Goal: Check status: Check status

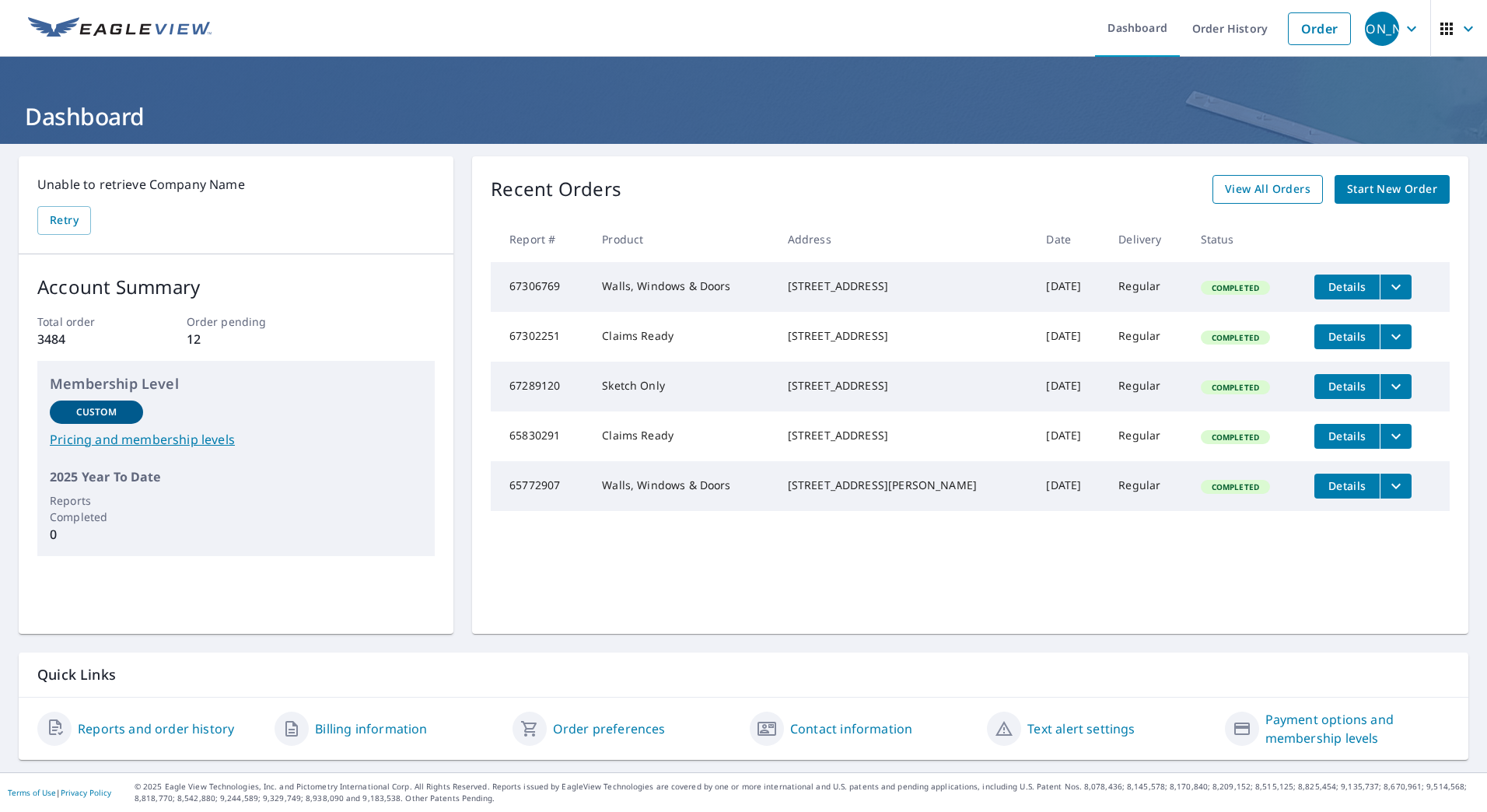
click at [1300, 186] on link "View All Orders" at bounding box center [1267, 190] width 111 height 29
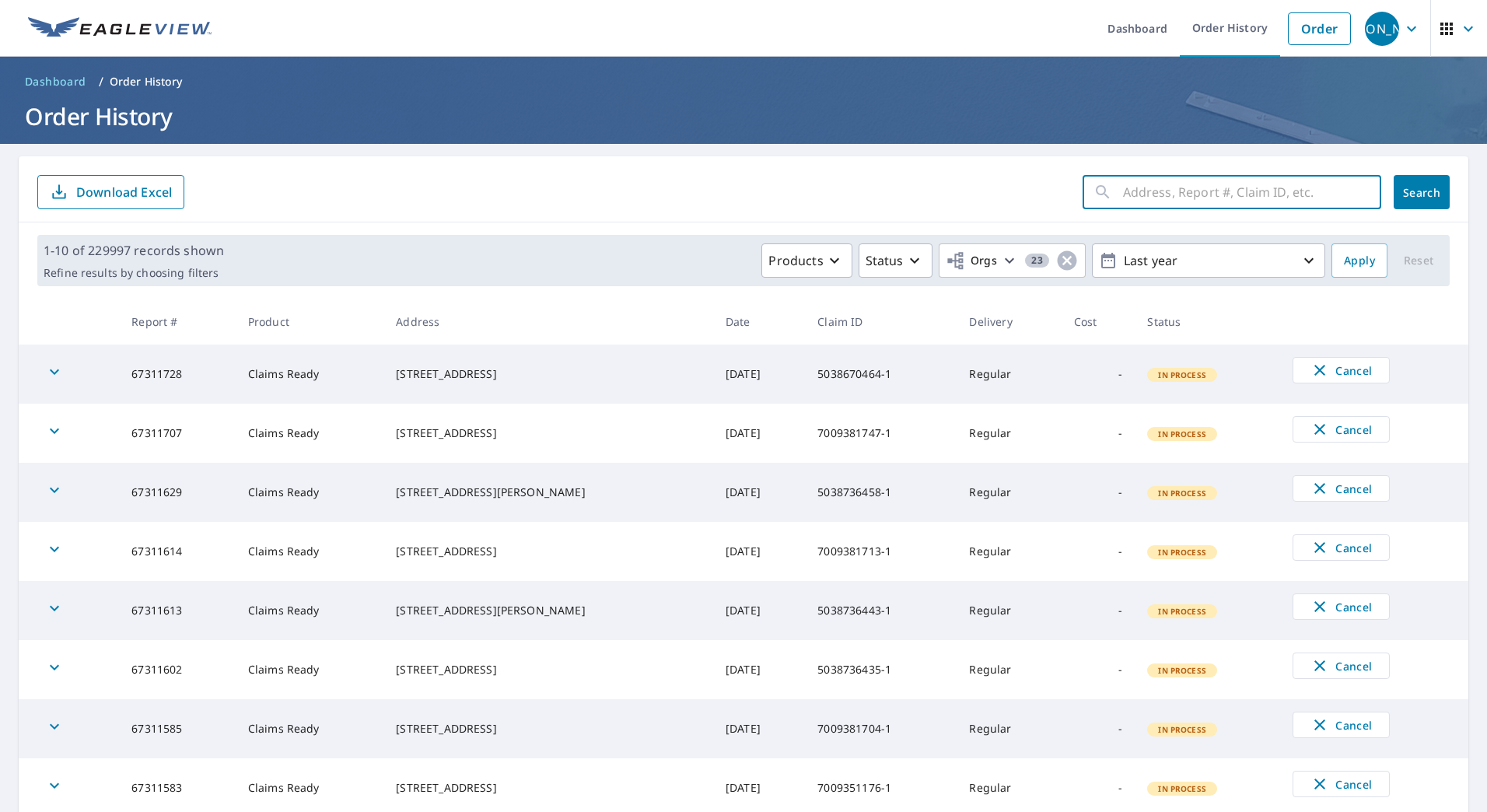
click at [1197, 199] on input "text" at bounding box center [1251, 192] width 258 height 44
paste input "[STREET_ADDRESS]"
type input "[STREET_ADDRESS]"
click button "Search" at bounding box center [1421, 192] width 56 height 34
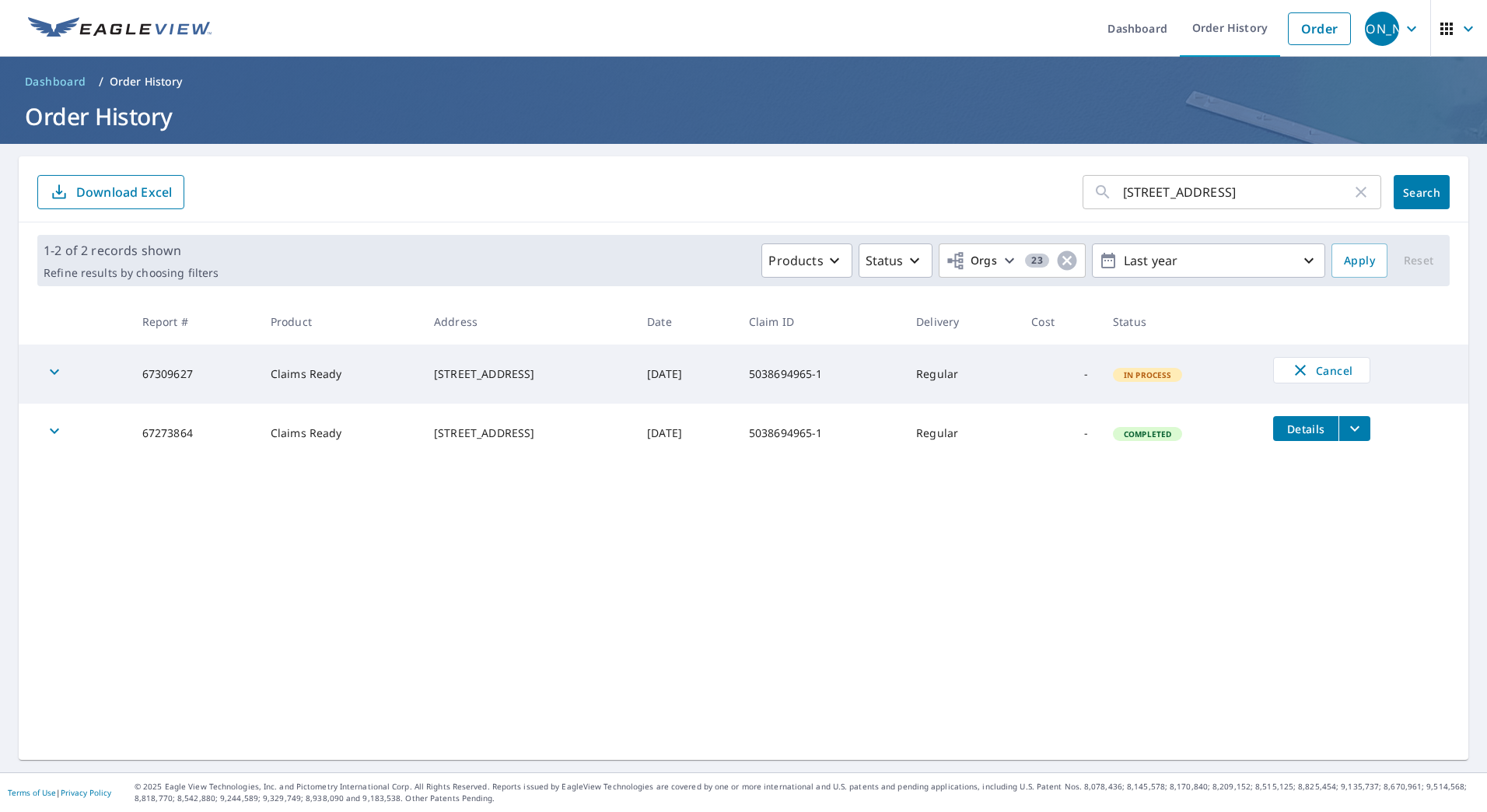
click at [810, 495] on div "[STREET_ADDRESS] ​ Search Download Excel 1-2 of 2 records shown Refine results …" at bounding box center [744, 457] width 1450 height 604
